Goal: Task Accomplishment & Management: Manage account settings

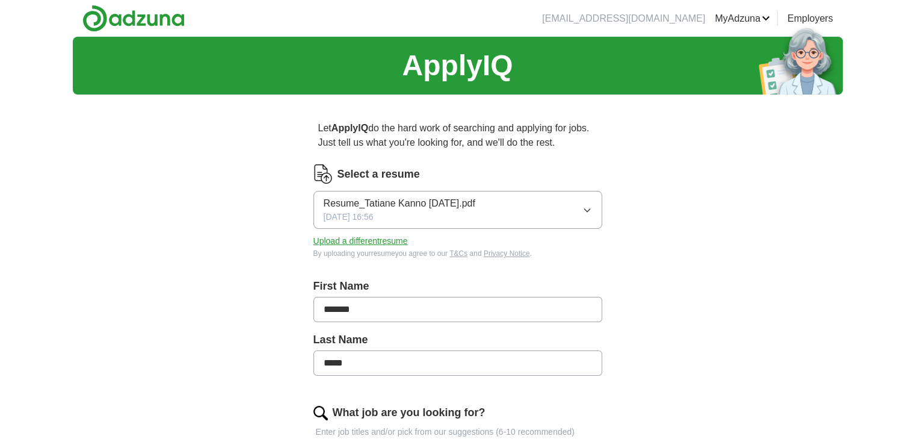
click at [365, 235] on button "Upload a different resume" at bounding box center [361, 241] width 94 height 13
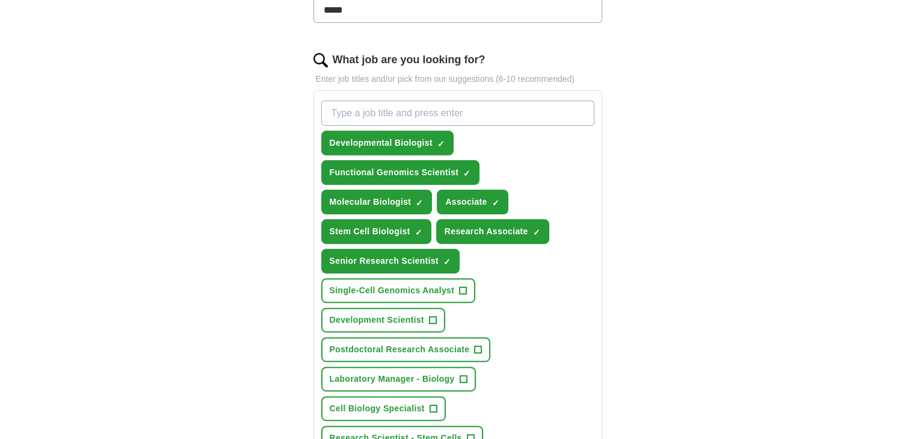
scroll to position [361, 0]
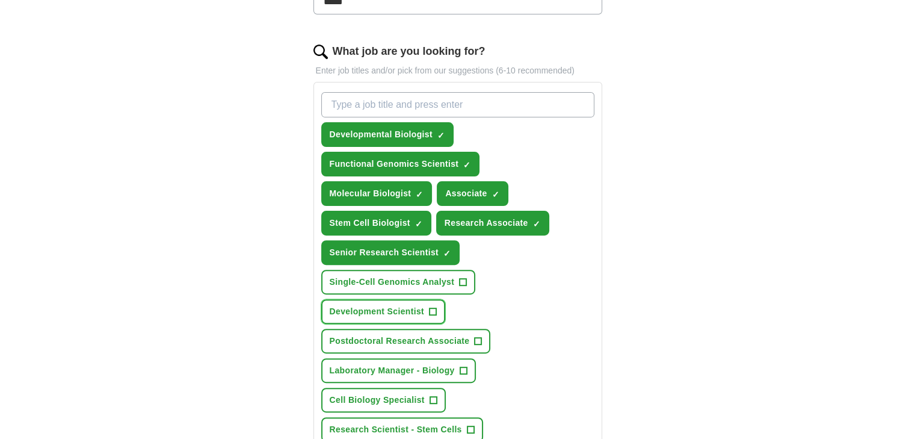
click at [421, 310] on span "Development Scientist" at bounding box center [377, 311] width 95 height 13
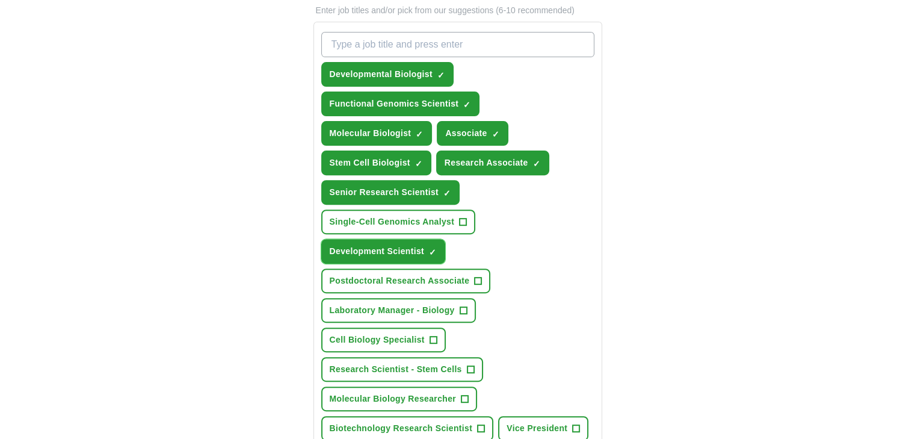
scroll to position [481, 0]
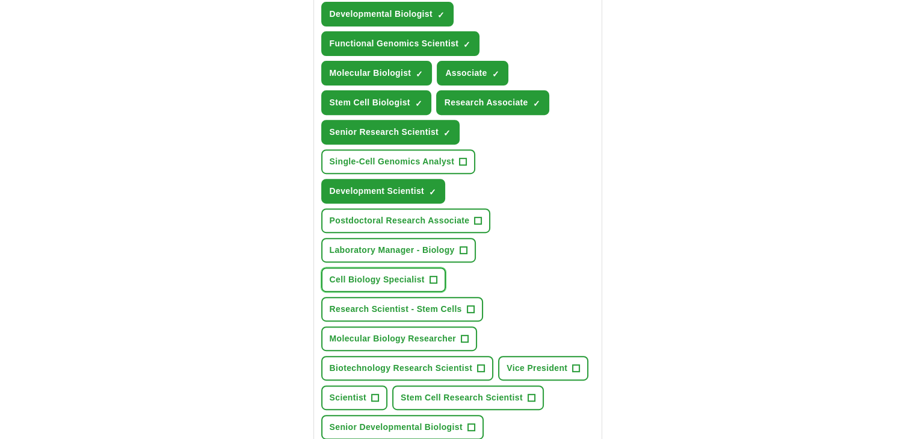
click at [427, 273] on button "Cell Biology Specialist +" at bounding box center [383, 279] width 125 height 25
click at [477, 310] on button "Research Scientist - Stem Cells +" at bounding box center [402, 309] width 162 height 25
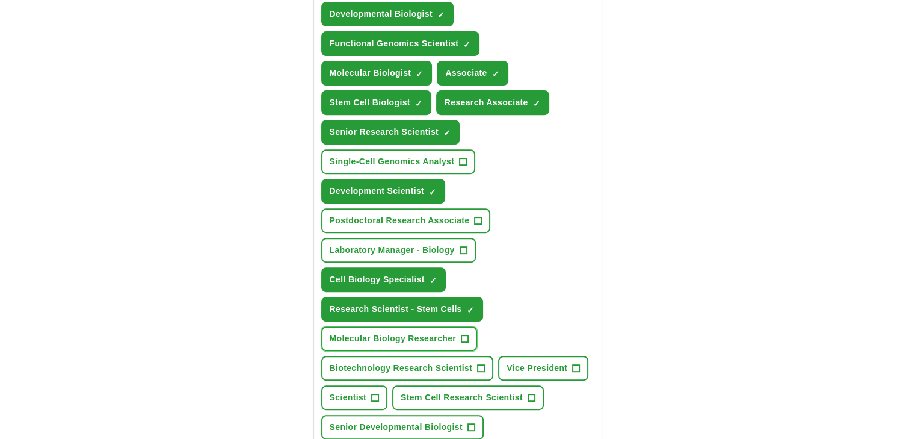
click at [472, 340] on button "Molecular Biology Researcher +" at bounding box center [399, 338] width 156 height 25
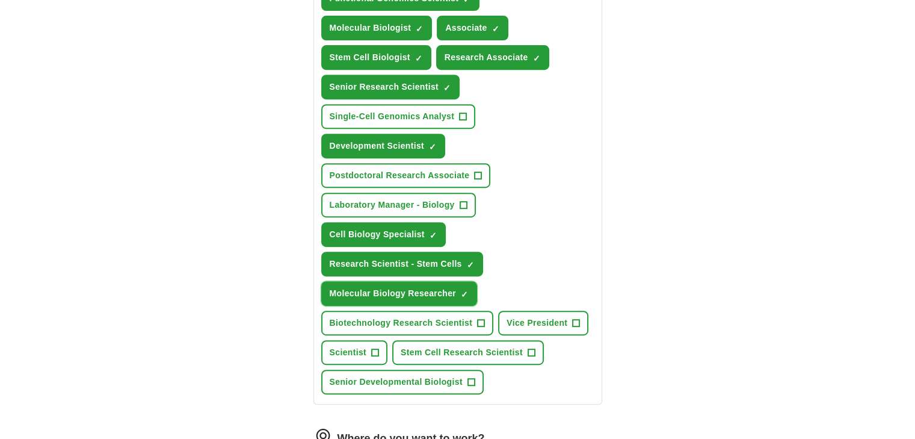
scroll to position [542, 0]
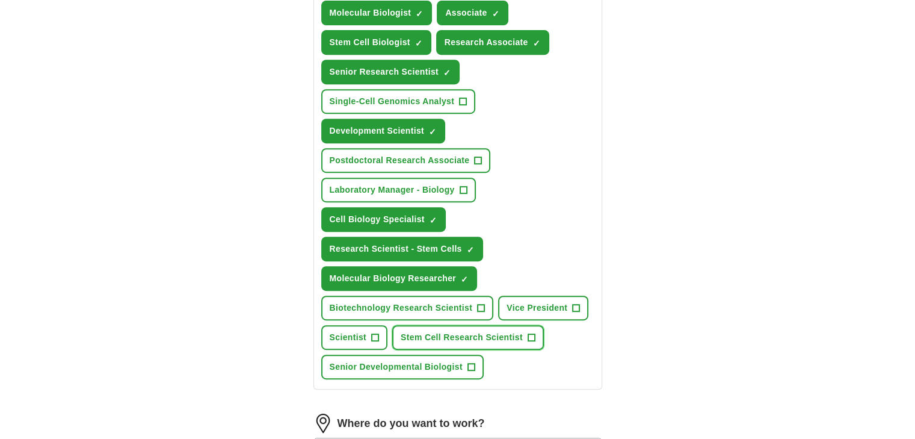
click at [542, 338] on button "Stem Cell Research Scientist +" at bounding box center [468, 337] width 152 height 25
click at [473, 372] on button "Senior Developmental Biologist +" at bounding box center [402, 366] width 162 height 25
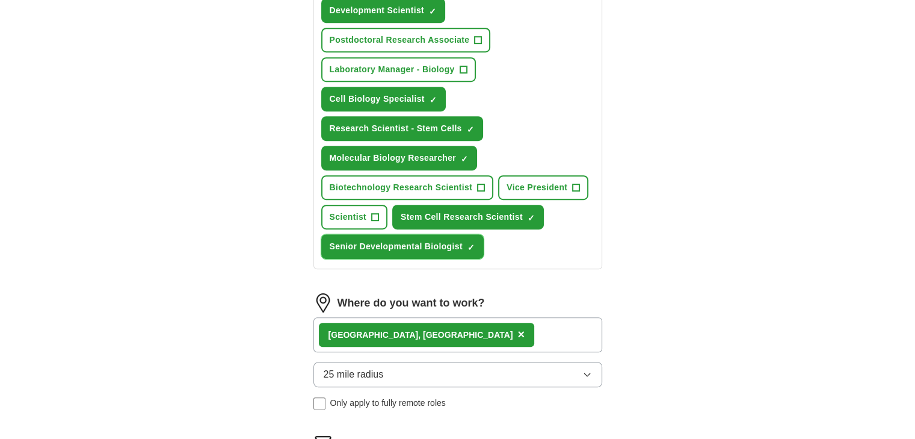
scroll to position [782, 0]
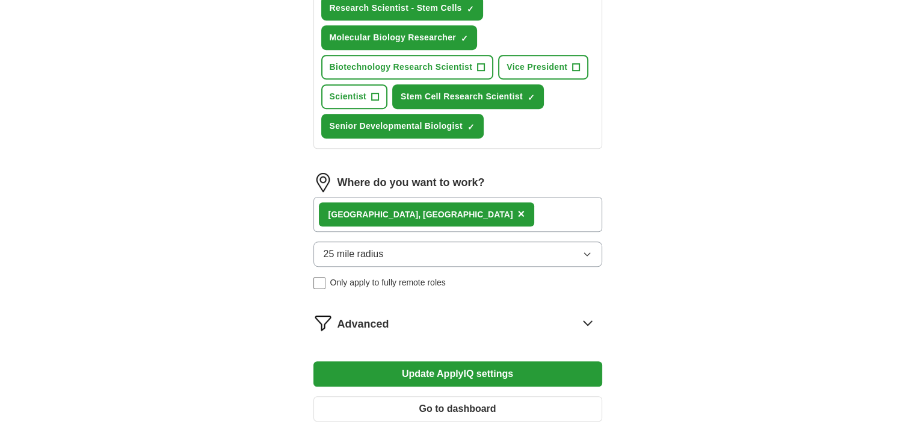
click at [551, 267] on div "25 mile radius Only apply to fully remote roles" at bounding box center [458, 265] width 289 height 48
click at [546, 256] on button "25 mile radius" at bounding box center [458, 253] width 289 height 25
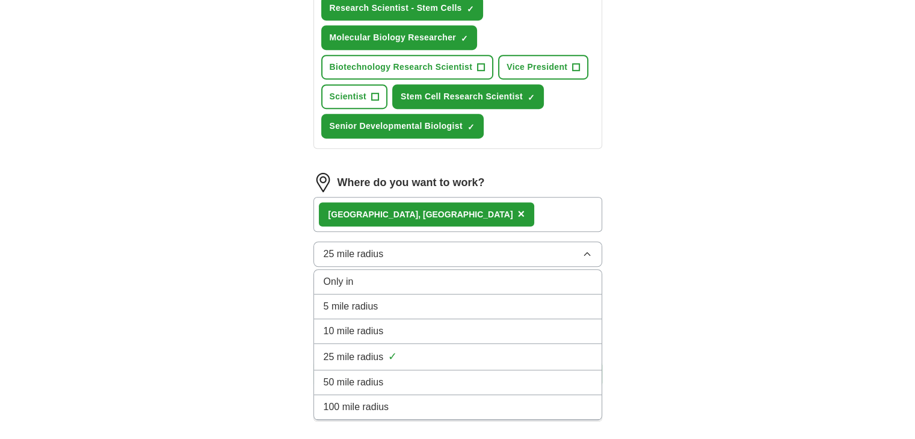
click at [480, 383] on div "50 mile radius" at bounding box center [458, 382] width 268 height 14
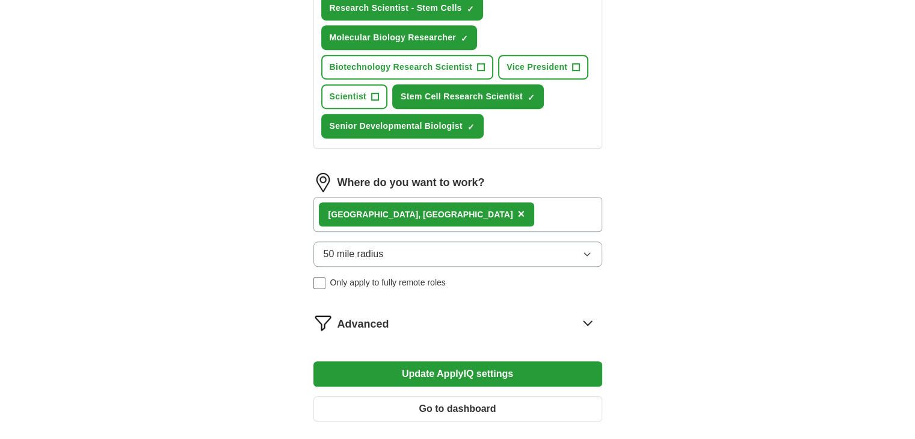
scroll to position [903, 0]
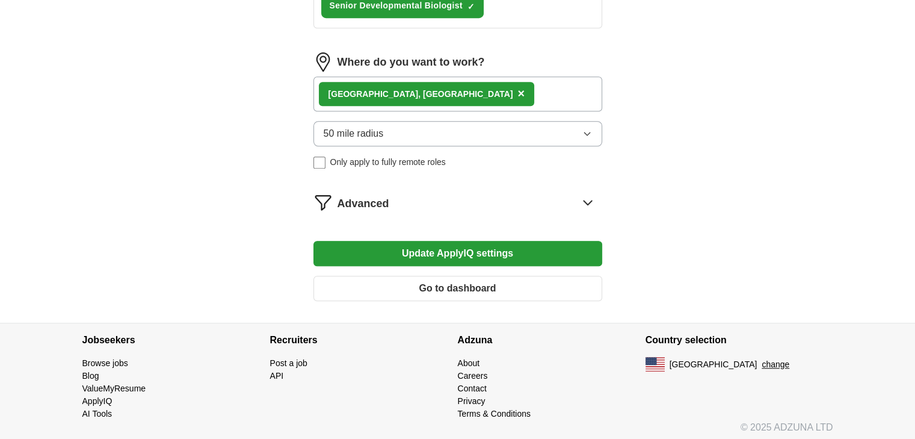
click at [497, 255] on button "Update ApplyIQ settings" at bounding box center [458, 253] width 289 height 25
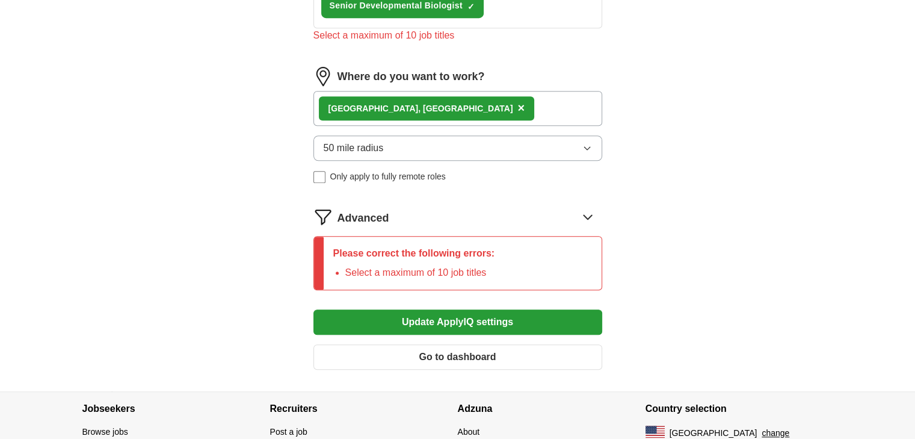
click at [335, 170] on span "Only apply to fully remote roles" at bounding box center [388, 176] width 116 height 13
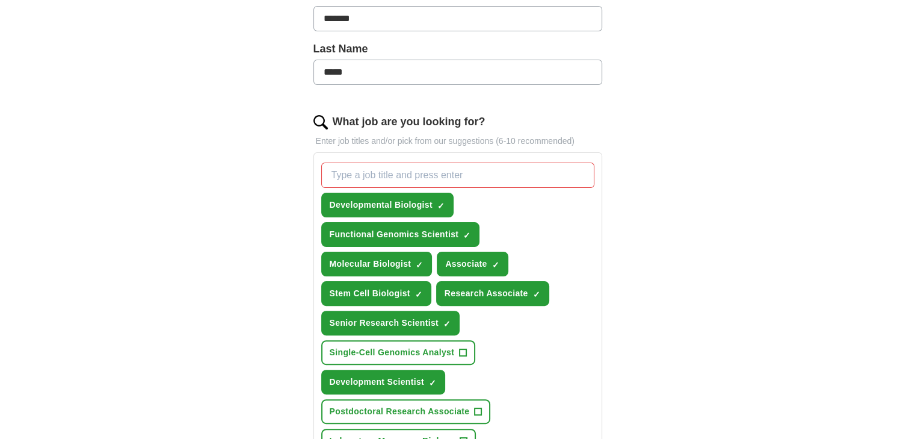
scroll to position [301, 0]
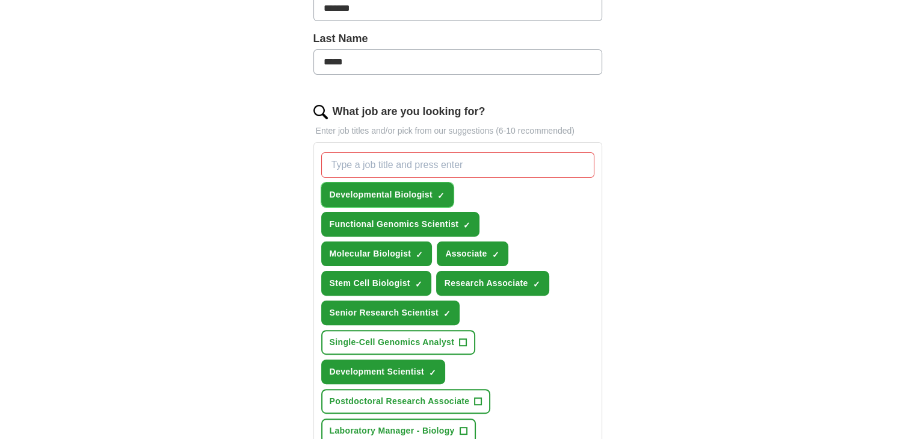
click at [0, 0] on span "×" at bounding box center [0, 0] width 0 height 0
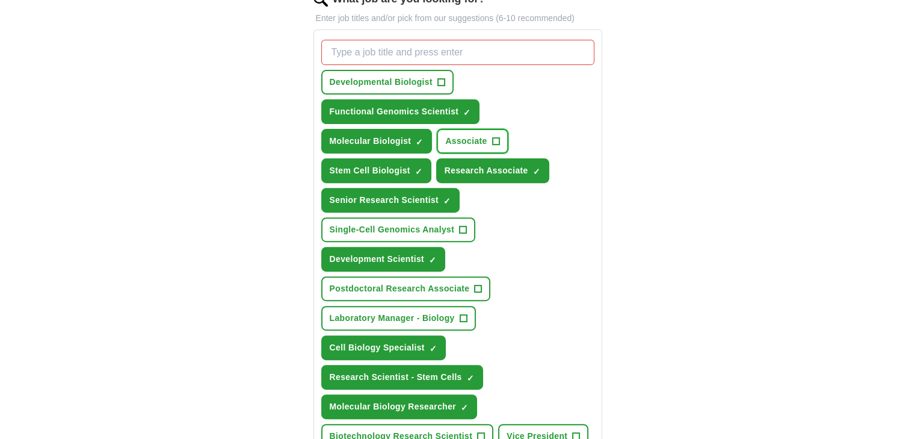
scroll to position [421, 0]
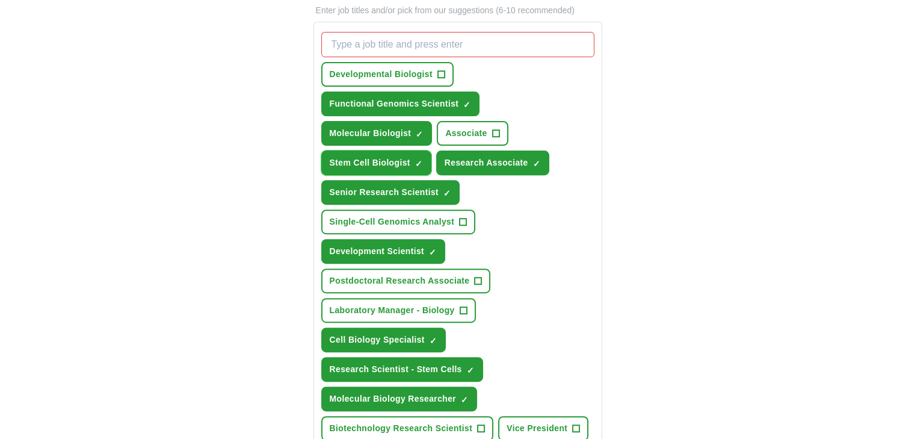
click at [0, 0] on span "×" at bounding box center [0, 0] width 0 height 0
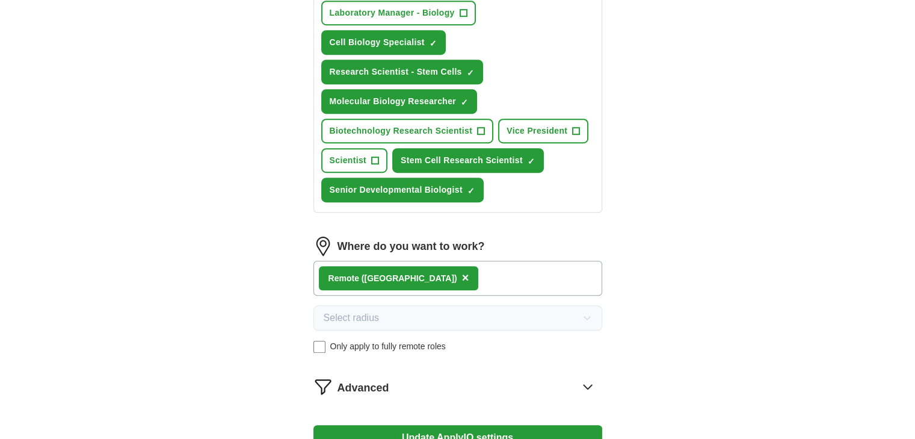
scroll to position [782, 0]
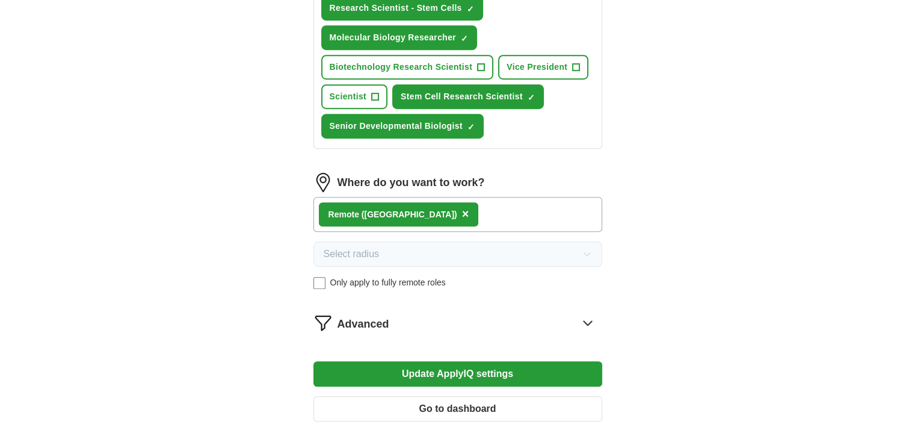
click at [457, 372] on button "Update ApplyIQ settings" at bounding box center [458, 373] width 289 height 25
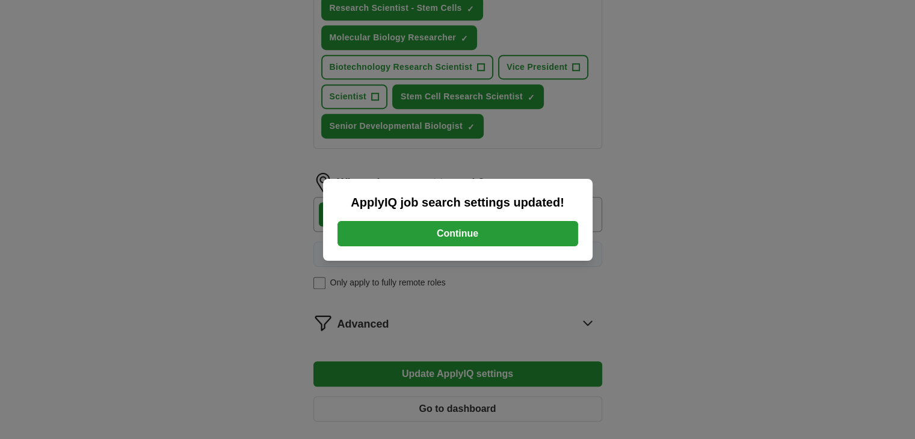
click at [477, 247] on div "ApplyIQ job search settings updated! Continue" at bounding box center [458, 220] width 270 height 82
click at [478, 234] on button "Continue" at bounding box center [458, 233] width 241 height 25
